Goal: Information Seeking & Learning: Learn about a topic

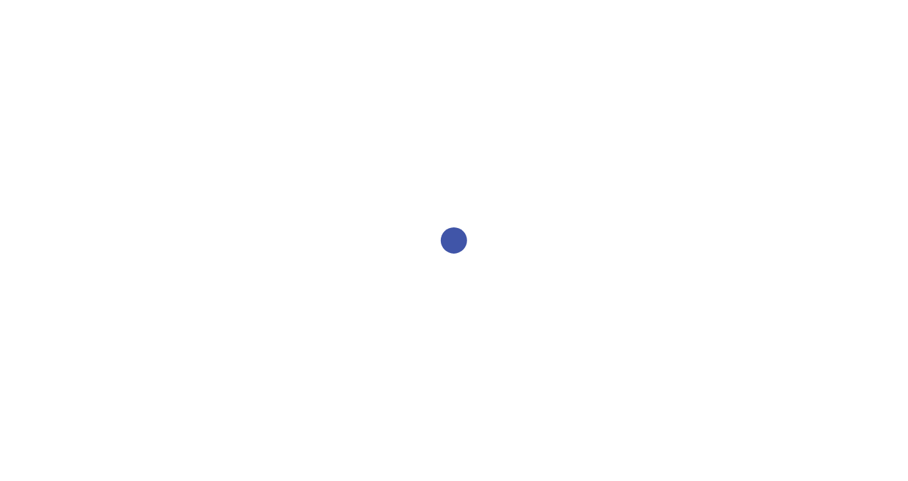
select select "2bed604d-1099-4043-b1bc-2365e8740244"
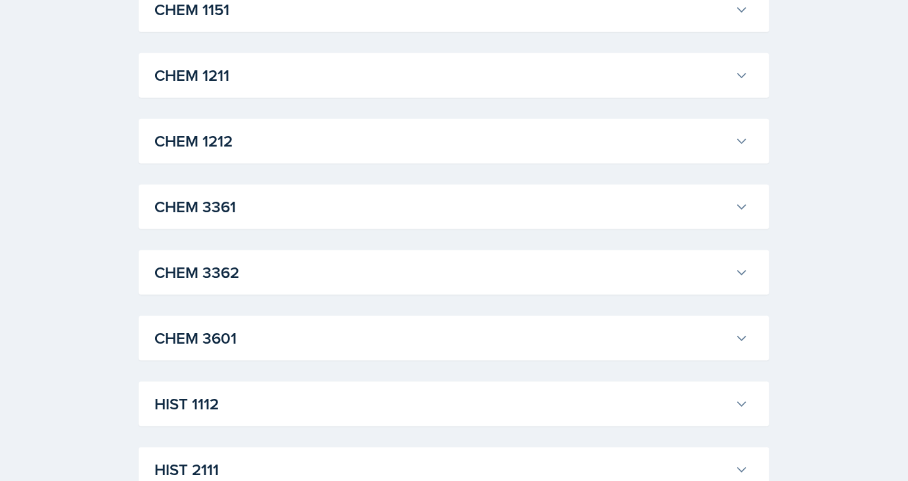
scroll to position [658, 0]
click at [207, 53] on div "CHEM 1211 James Coker Professor: Lu Kang Export to Google Calendar Recurring Ev…" at bounding box center [454, 75] width 631 height 45
click at [217, 61] on button "CHEM 1211" at bounding box center [451, 74] width 599 height 29
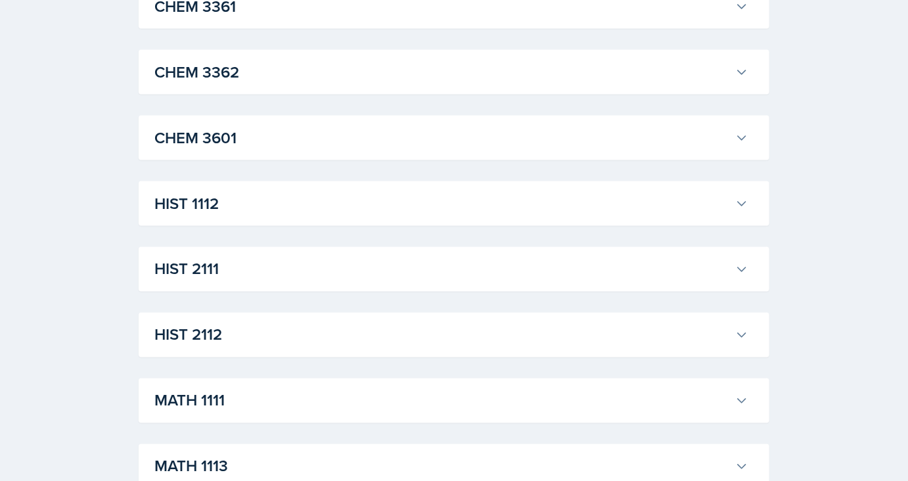
scroll to position [3202, 0]
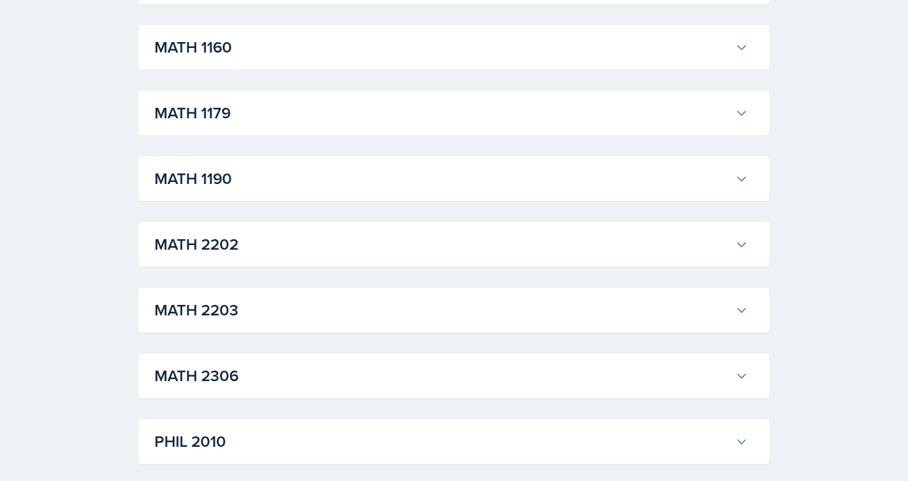
scroll to position [4151, 0]
click at [199, 190] on h3 "MATH 1190" at bounding box center [441, 178] width 575 height 24
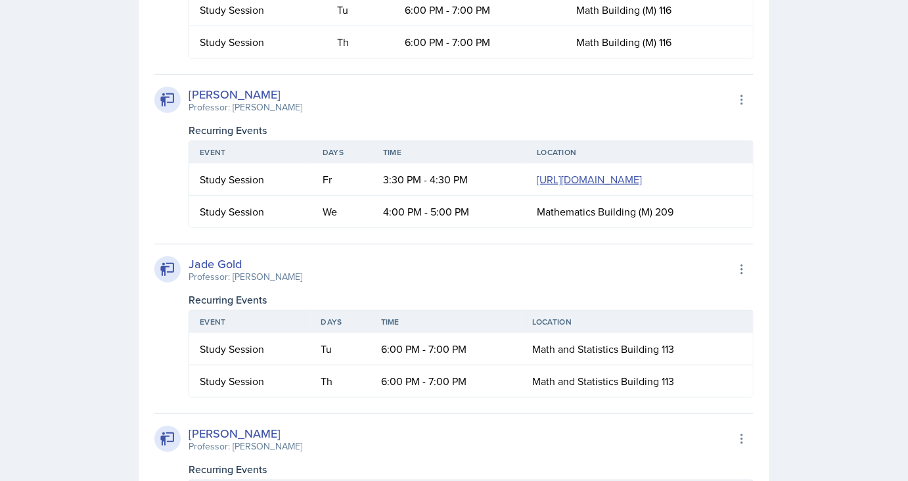
scroll to position [4907, 0]
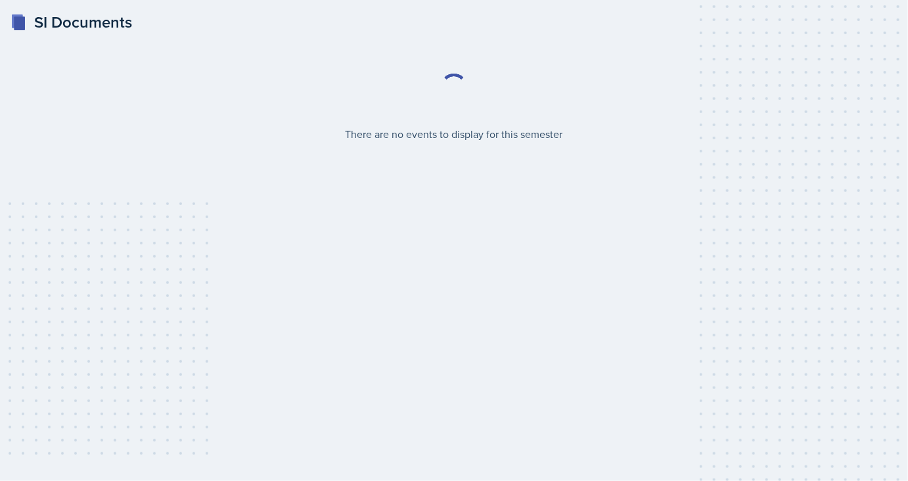
select select "2bed604d-1099-4043-b1bc-2365e8740244"
